Goal: Contribute content: Add original content to the website for others to see

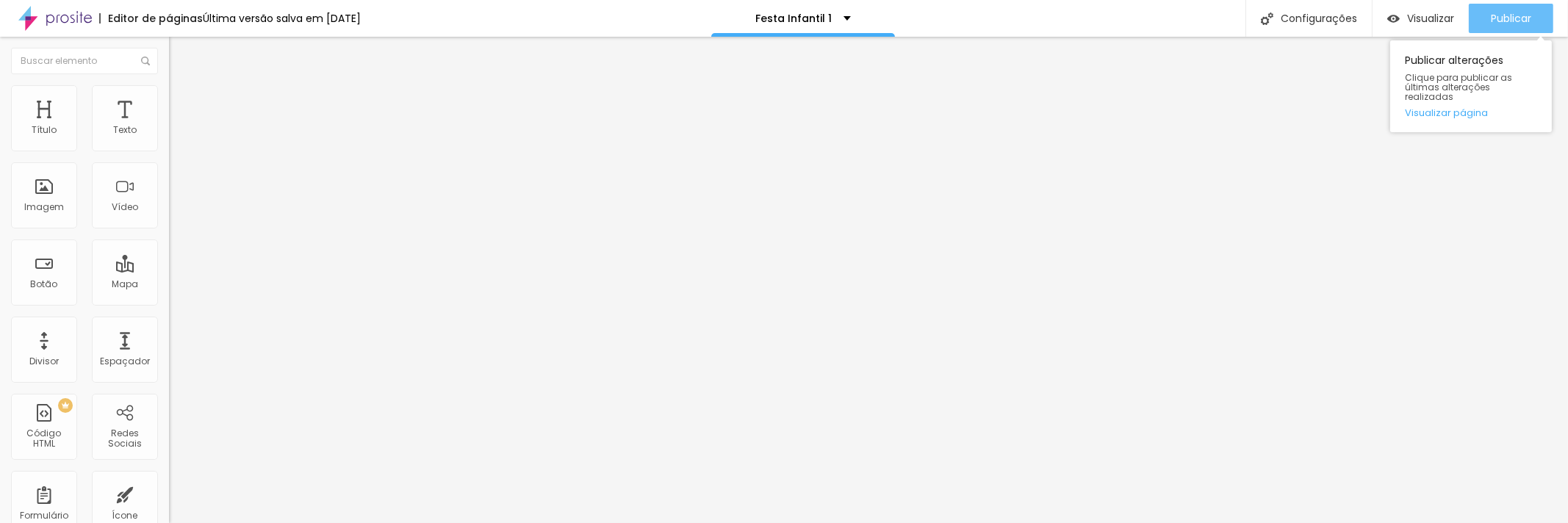
click at [1519, 13] on font "Publicar" at bounding box center [1511, 18] width 40 height 14
click at [1498, 20] on font "Publicar" at bounding box center [1511, 18] width 40 height 14
click at [1517, 13] on font "Publicar" at bounding box center [1511, 18] width 40 height 14
click at [1510, 20] on font "Publicar" at bounding box center [1511, 18] width 40 height 14
